Goal: Task Accomplishment & Management: Use online tool/utility

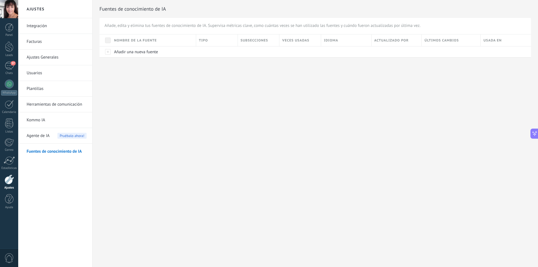
click at [170, 98] on div "Ajustes Integración Facturas Ajustes Generales Usuarios Plantillas Herramientas…" at bounding box center [278, 133] width 520 height 267
click at [57, 118] on link "Kommo IA" at bounding box center [57, 120] width 60 height 16
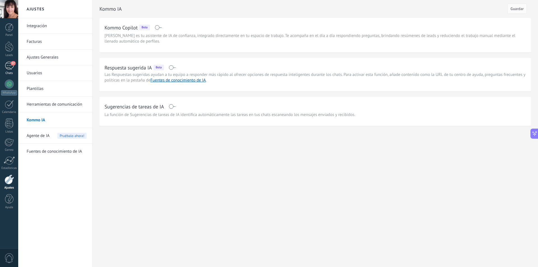
click at [7, 64] on div "37" at bounding box center [9, 66] width 9 height 8
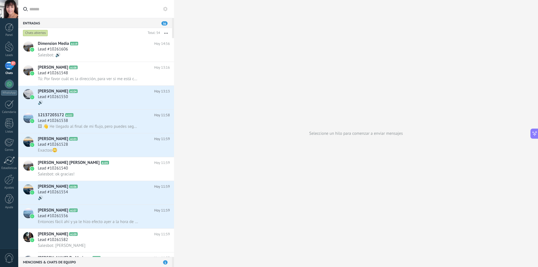
click at [9, 65] on div "37" at bounding box center [9, 66] width 9 height 8
click at [10, 46] on div at bounding box center [9, 46] width 8 height 10
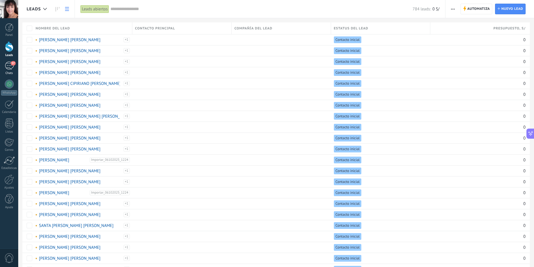
click at [8, 69] on div "37" at bounding box center [9, 66] width 9 height 8
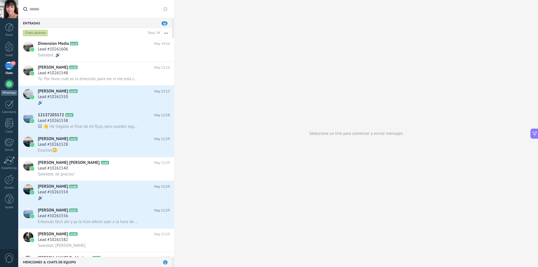
click at [9, 86] on div at bounding box center [9, 84] width 9 height 9
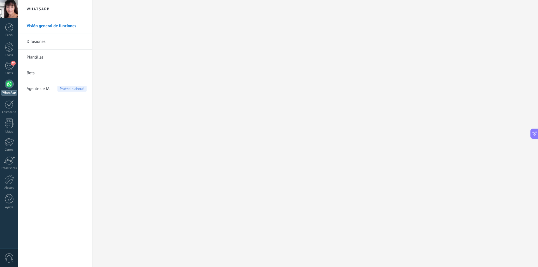
click at [40, 40] on link "Difusiones" at bounding box center [57, 42] width 60 height 16
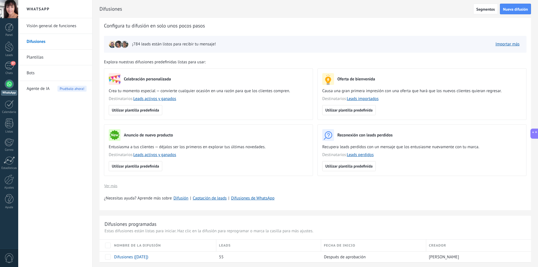
click at [42, 41] on link "Difusiones" at bounding box center [57, 42] width 60 height 16
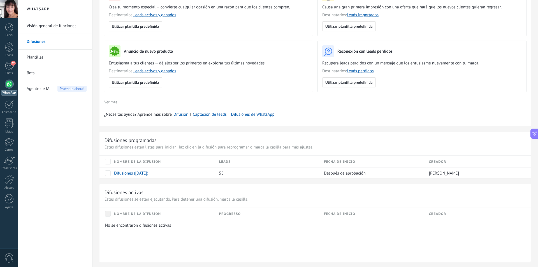
scroll to position [84, 0]
click at [123, 174] on link "Difusiones ([DATE])" at bounding box center [131, 172] width 34 height 5
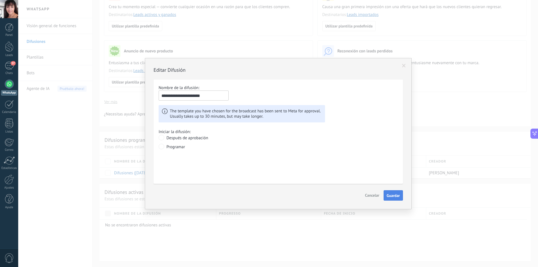
click at [389, 197] on span "Guardar" at bounding box center [393, 196] width 13 height 4
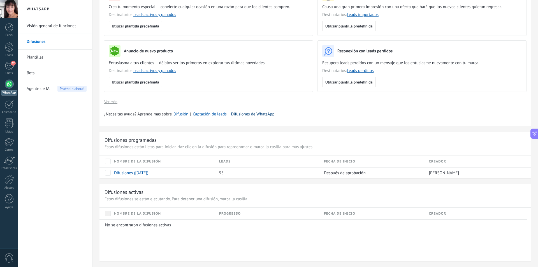
click at [252, 116] on link "Difusiones de WhatsApp" at bounding box center [252, 114] width 43 height 5
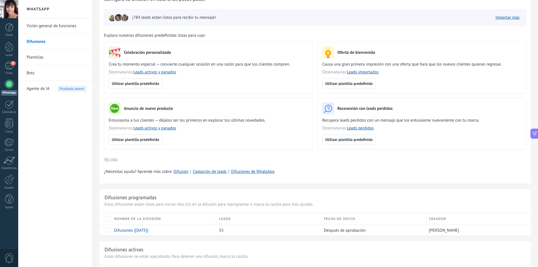
scroll to position [0, 0]
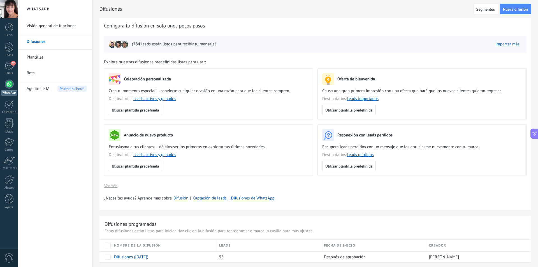
click at [154, 46] on span "¡784 leads están listos para recibir tu mensaje!" at bounding box center [174, 44] width 84 height 6
click at [33, 73] on link "Bots" at bounding box center [57, 73] width 60 height 16
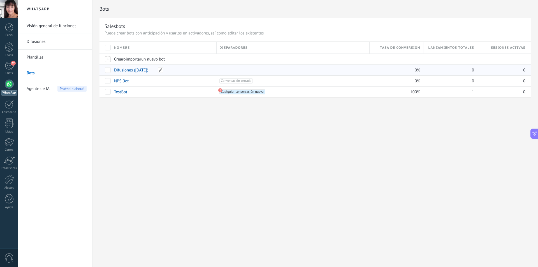
click at [123, 71] on link "Difusiones ([DATE])" at bounding box center [131, 70] width 34 height 5
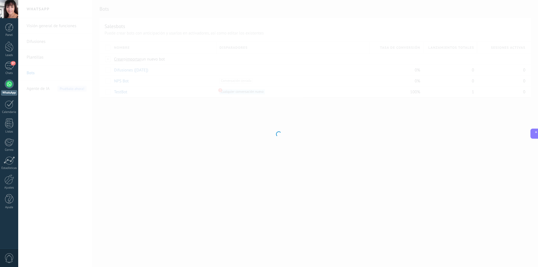
type input "**********"
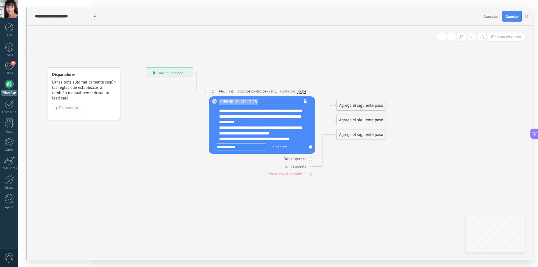
click at [67, 109] on span "Disparador" at bounding box center [68, 108] width 19 height 4
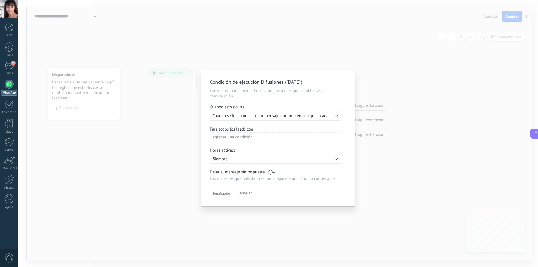
click at [251, 193] on span "Cancelar" at bounding box center [245, 193] width 14 height 5
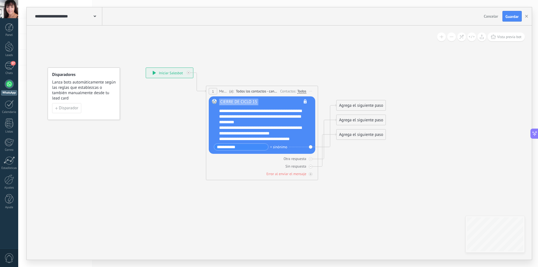
click at [390, 181] on icon at bounding box center [257, 123] width 502 height 393
click at [296, 174] on div "Error al enviar el mensaje" at bounding box center [287, 174] width 40 height 5
click at [310, 174] on icon at bounding box center [311, 174] width 2 height 1
click at [356, 165] on icon at bounding box center [257, 138] width 502 height 422
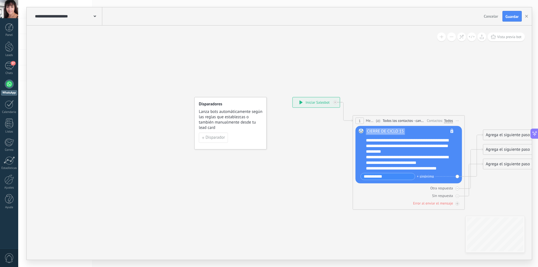
click at [96, 18] on span at bounding box center [95, 15] width 3 height 5
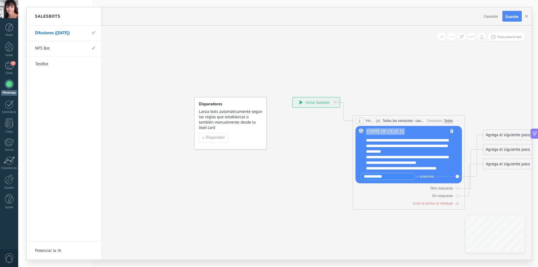
click at [116, 57] on div at bounding box center [280, 133] width 506 height 253
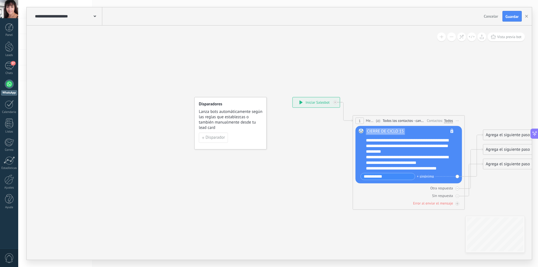
click at [107, 98] on div "**********" at bounding box center [280, 143] width 506 height 234
click at [118, 75] on div "**********" at bounding box center [280, 143] width 506 height 234
click at [163, 63] on icon at bounding box center [404, 168] width 502 height 422
click at [9, 64] on div "37" at bounding box center [9, 66] width 9 height 8
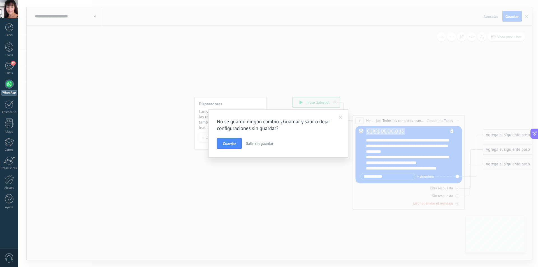
click at [341, 117] on span at bounding box center [341, 118] width 4 height 4
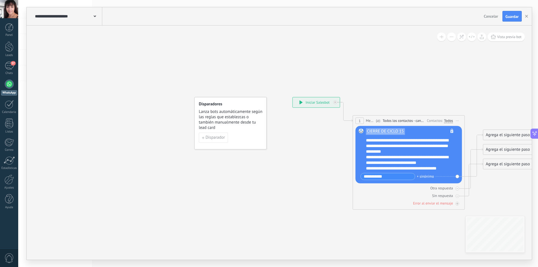
click at [100, 59] on div "**********" at bounding box center [280, 143] width 506 height 234
click at [7, 65] on div "37" at bounding box center [9, 66] width 9 height 8
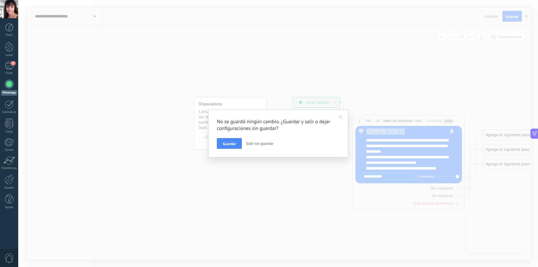
click at [257, 144] on span "Salir sin guardar" at bounding box center [259, 143] width 27 height 5
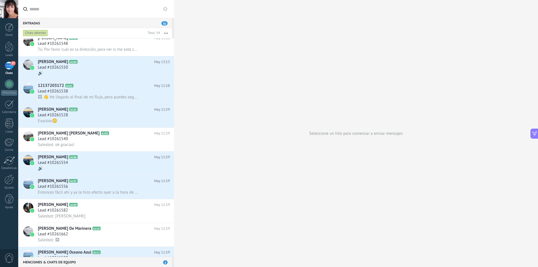
scroll to position [28, 0]
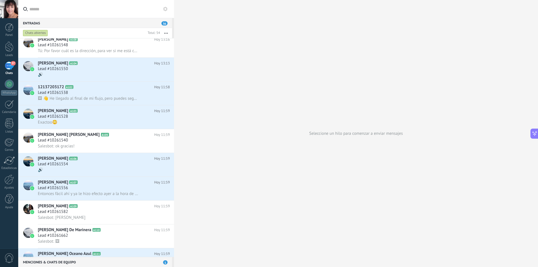
click at [10, 69] on div "37" at bounding box center [9, 66] width 9 height 8
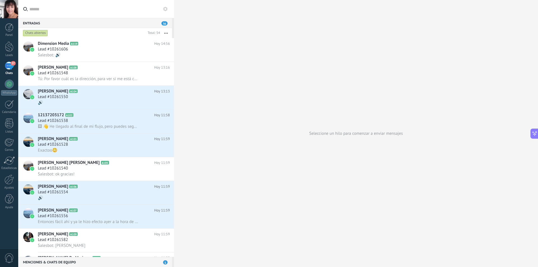
click at [165, 23] on span "36" at bounding box center [165, 23] width 6 height 4
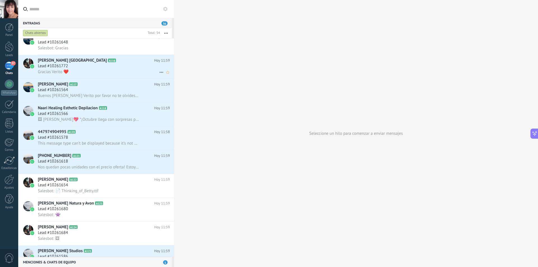
scroll to position [337, 0]
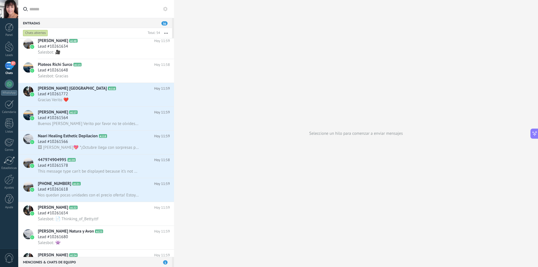
click at [241, 35] on div "Seleccione un hilo para comenzar a enviar mensajes" at bounding box center [356, 133] width 364 height 267
click at [109, 71] on div "Lead #10261648" at bounding box center [104, 71] width 132 height 6
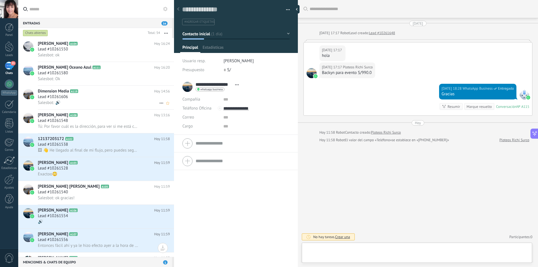
scroll to position [8, 0]
click at [74, 44] on span "A104" at bounding box center [73, 44] width 8 height 4
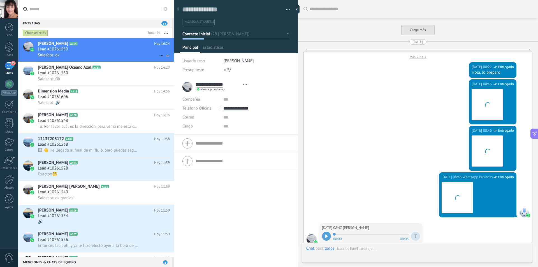
type textarea "**********"
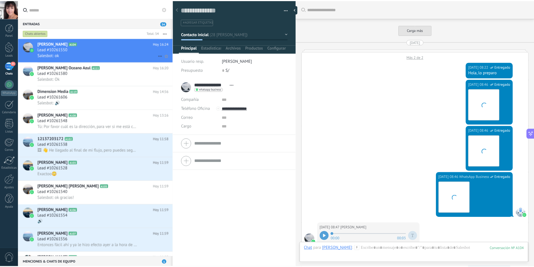
scroll to position [1137, 0]
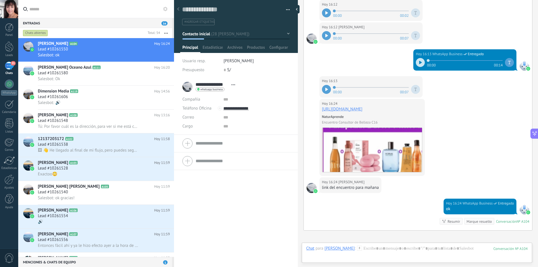
click at [11, 68] on div "35" at bounding box center [9, 66] width 9 height 8
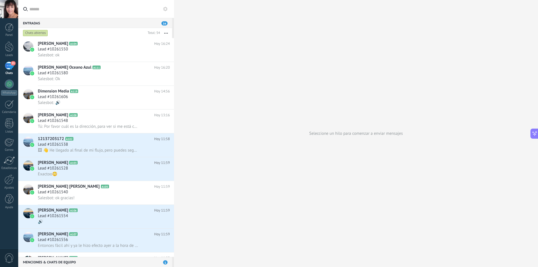
click at [10, 70] on div "35" at bounding box center [9, 66] width 9 height 8
click at [11, 73] on div "Chats" at bounding box center [9, 74] width 16 height 4
click at [8, 93] on div "WhatsApp" at bounding box center [9, 92] width 16 height 5
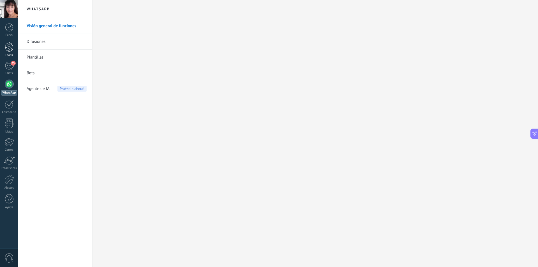
click at [10, 46] on div at bounding box center [9, 46] width 8 height 10
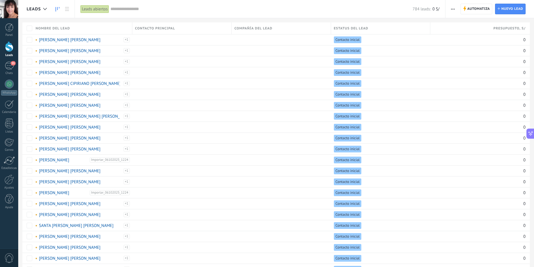
click at [58, 8] on icon at bounding box center [58, 9] width 4 height 4
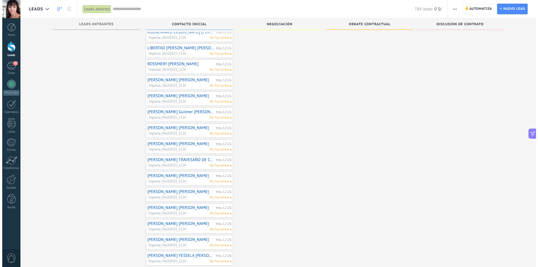
scroll to position [605, 0]
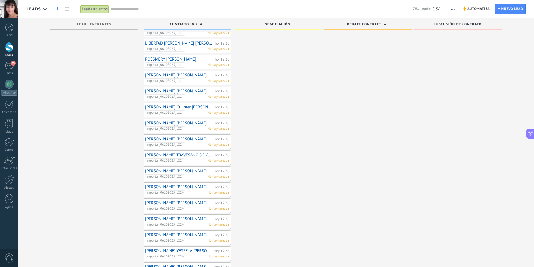
click at [11, 50] on div at bounding box center [9, 46] width 8 height 10
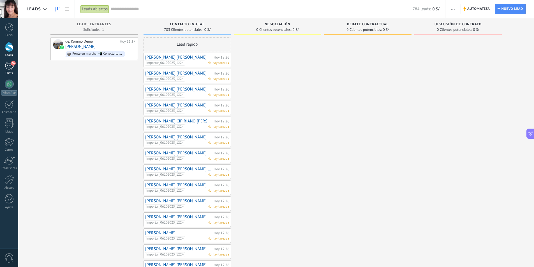
click at [9, 65] on div "36" at bounding box center [9, 66] width 9 height 8
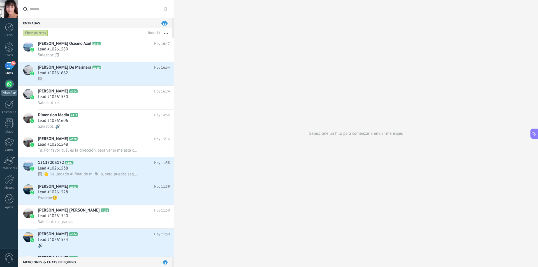
click at [11, 86] on div at bounding box center [9, 84] width 9 height 9
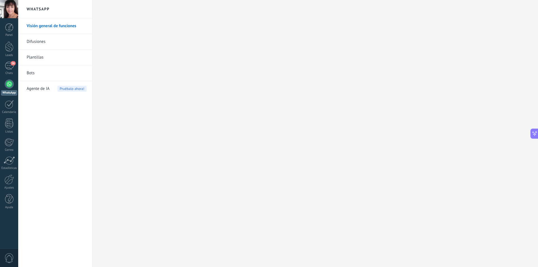
click at [53, 59] on link "Plantillas" at bounding box center [57, 58] width 60 height 16
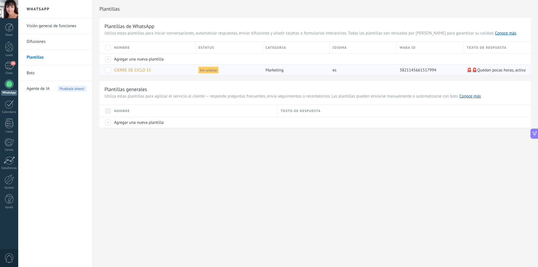
click at [209, 71] on span "Em análise" at bounding box center [209, 70] width 20 height 7
